Goal: Task Accomplishment & Management: Manage account settings

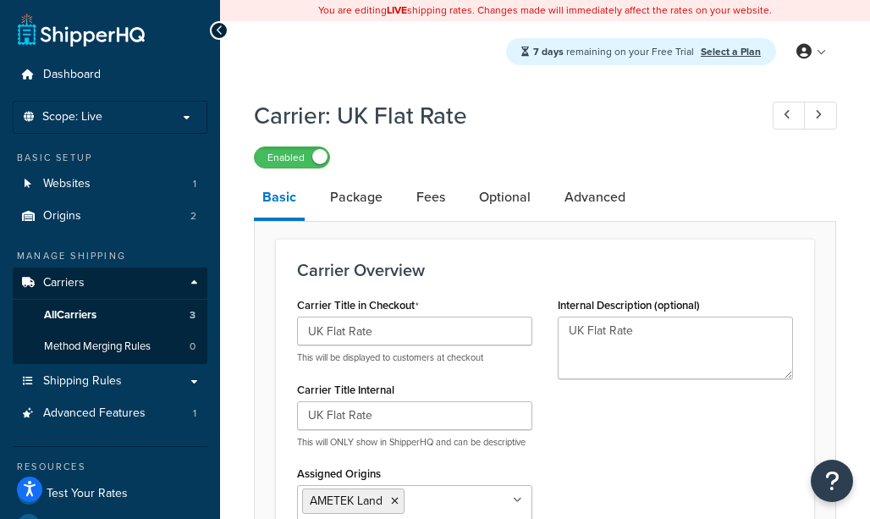
select select "flat"
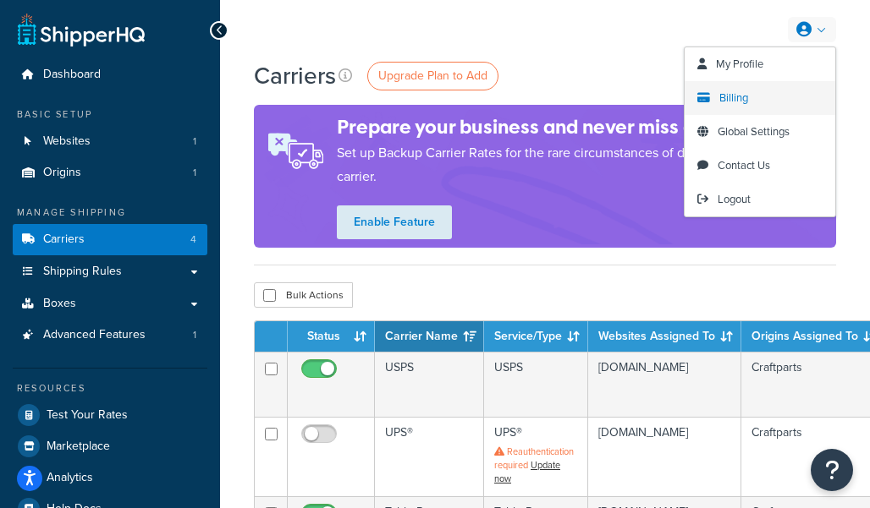
click at [736, 91] on span "Billing" at bounding box center [733, 98] width 29 height 16
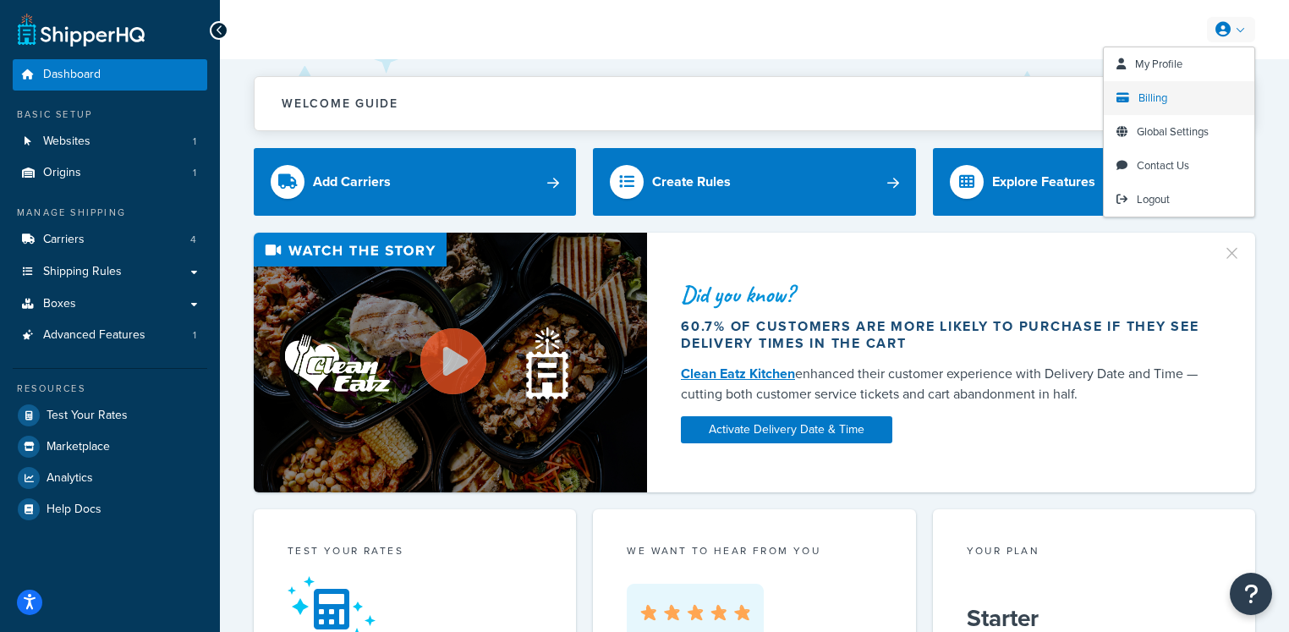
click at [1162, 102] on span "Billing" at bounding box center [1153, 98] width 29 height 16
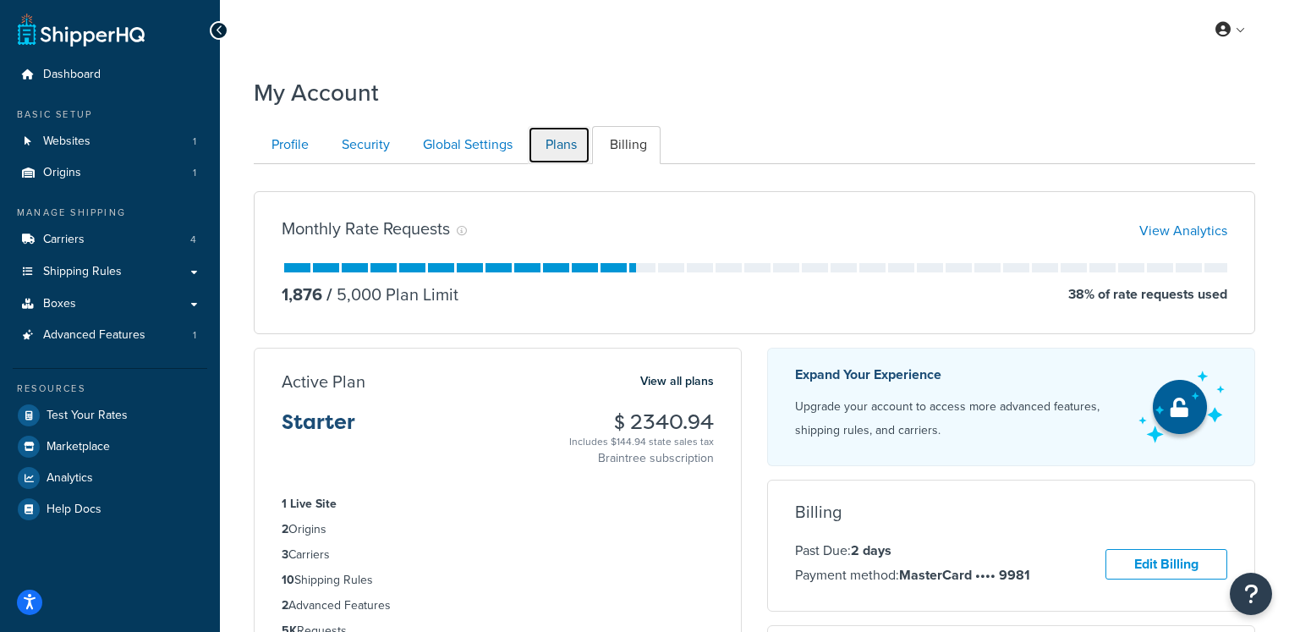
click at [553, 150] on link "Plans" at bounding box center [559, 145] width 63 height 38
